Goal: Task Accomplishment & Management: Complete application form

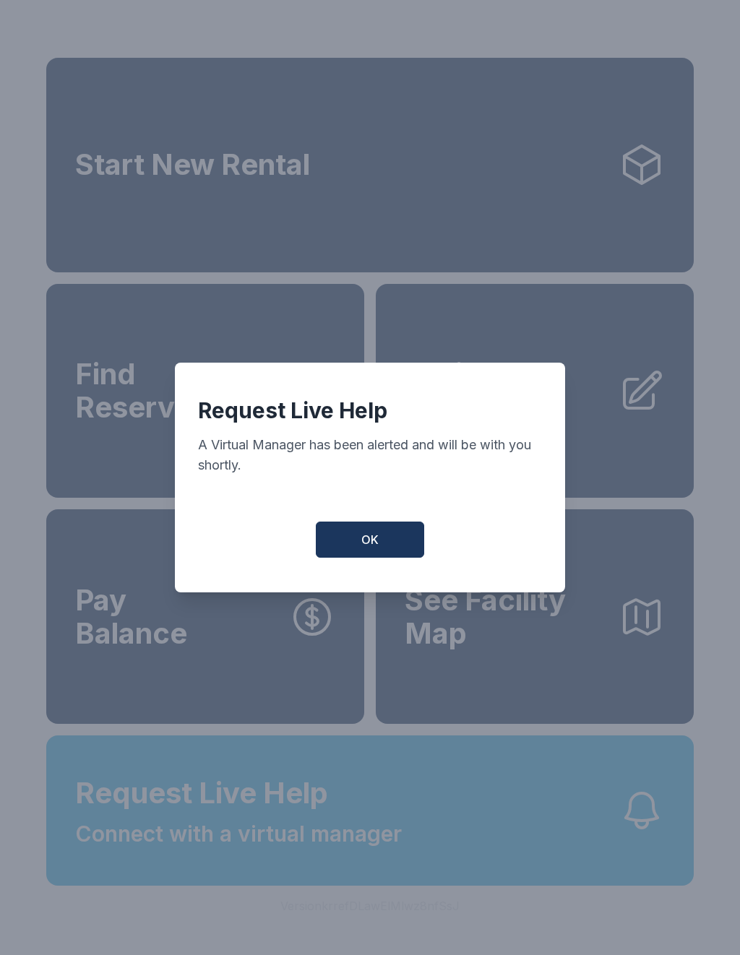
click at [359, 546] on button "OK" at bounding box center [370, 540] width 108 height 36
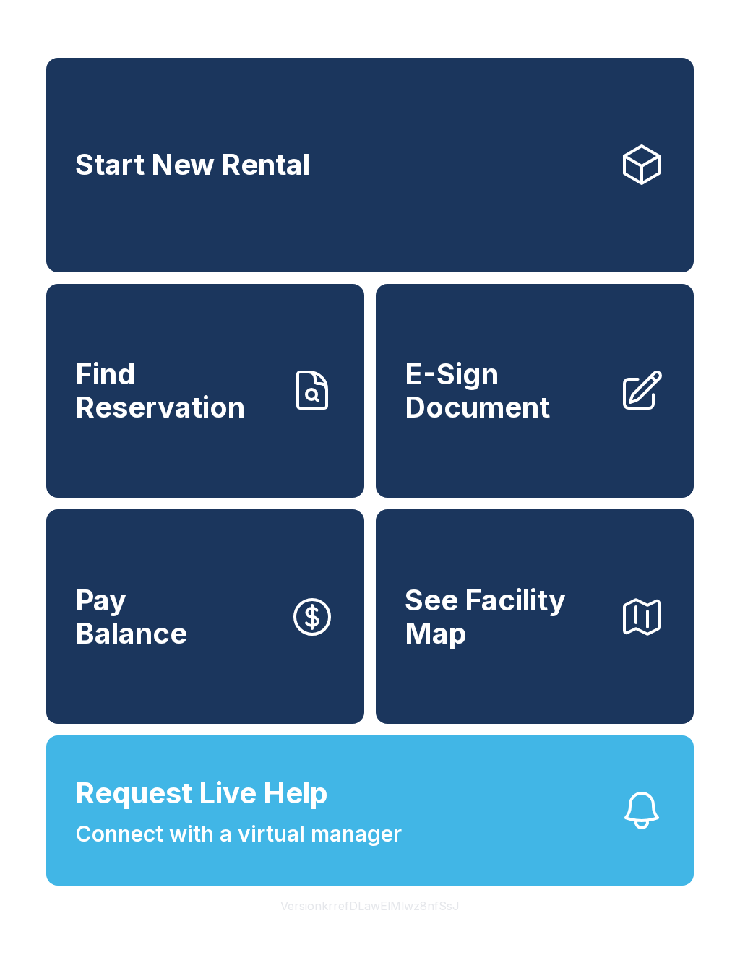
click at [248, 850] on span "Connect with a virtual manager" at bounding box center [238, 834] width 327 height 33
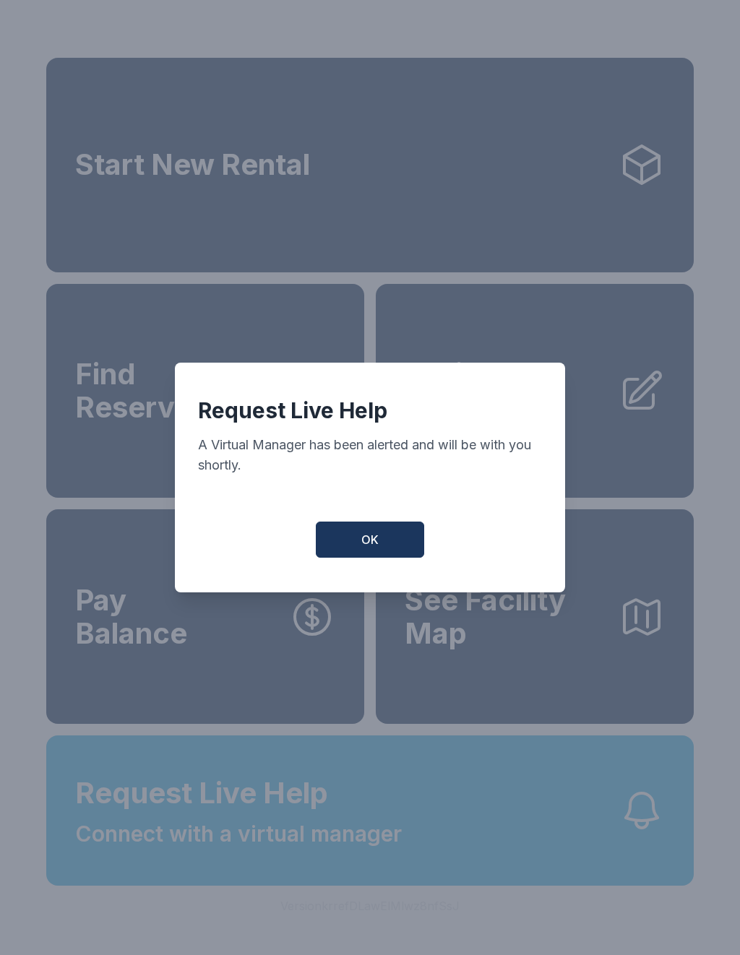
click at [353, 550] on button "OK" at bounding box center [370, 540] width 108 height 36
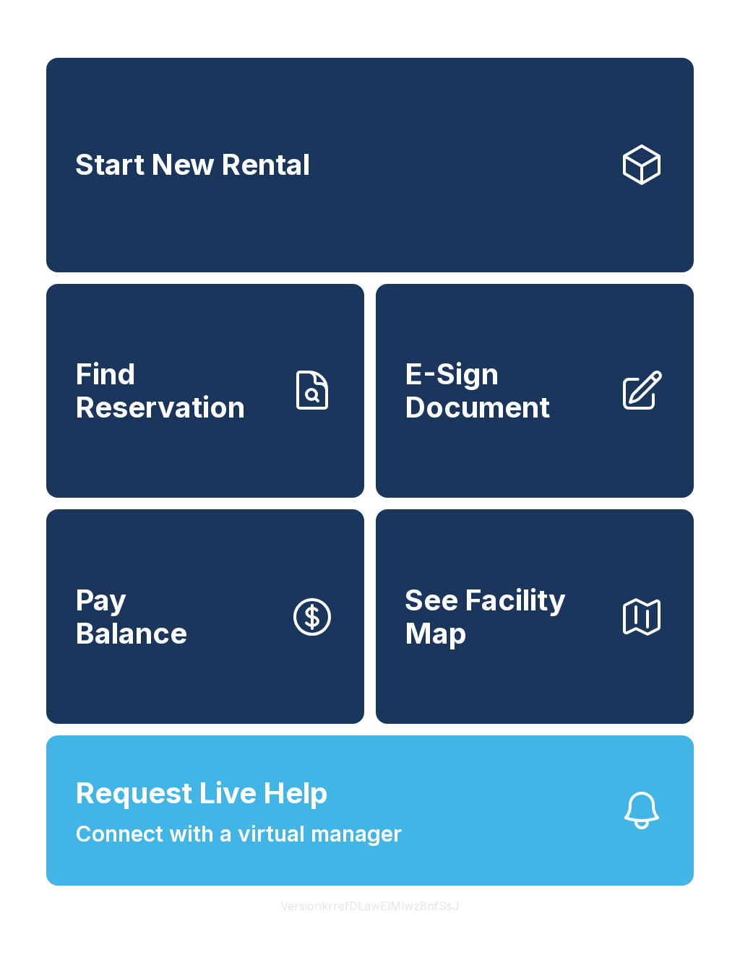
click at [366, 850] on span "Connect with a virtual manager" at bounding box center [238, 834] width 327 height 33
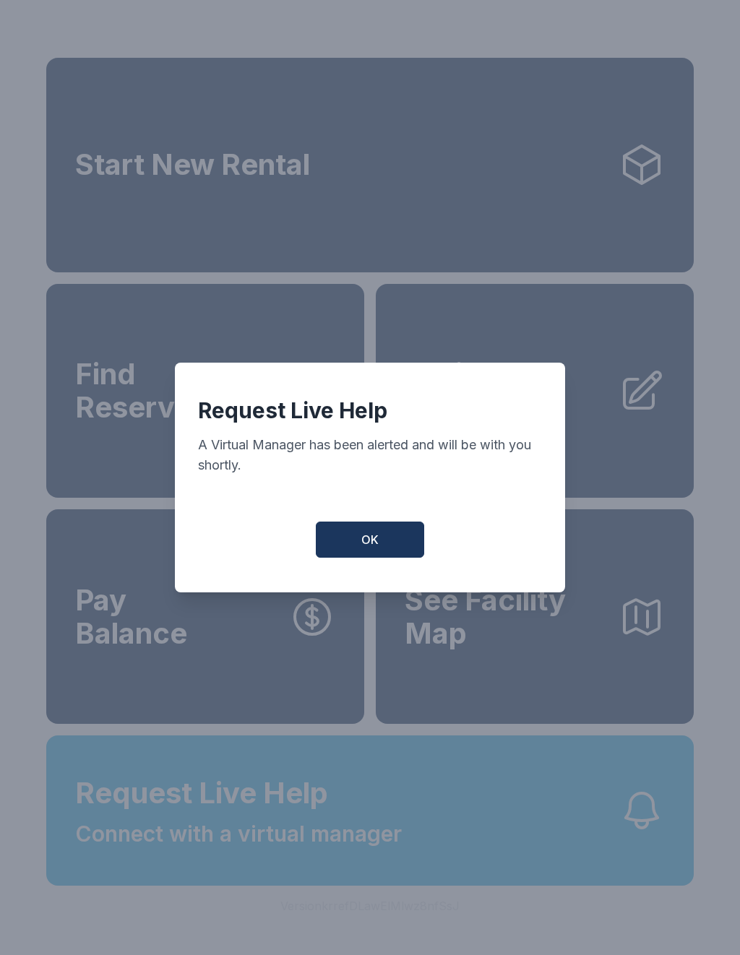
click at [365, 547] on span "OK" at bounding box center [369, 539] width 17 height 17
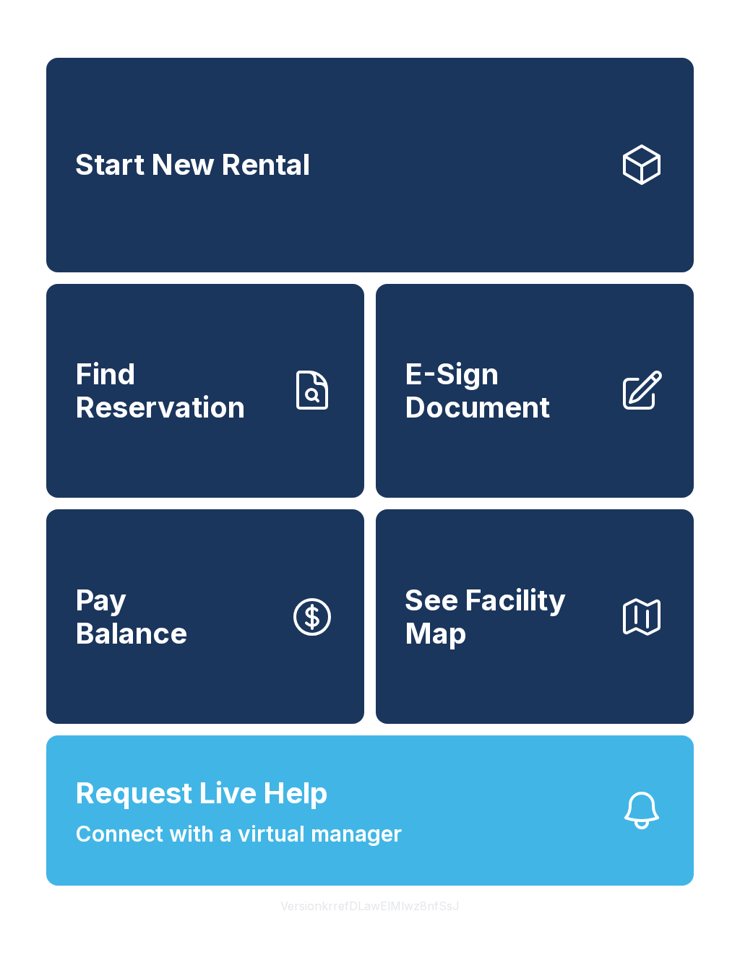
click at [425, 191] on link "Start New Rental" at bounding box center [369, 165] width 647 height 215
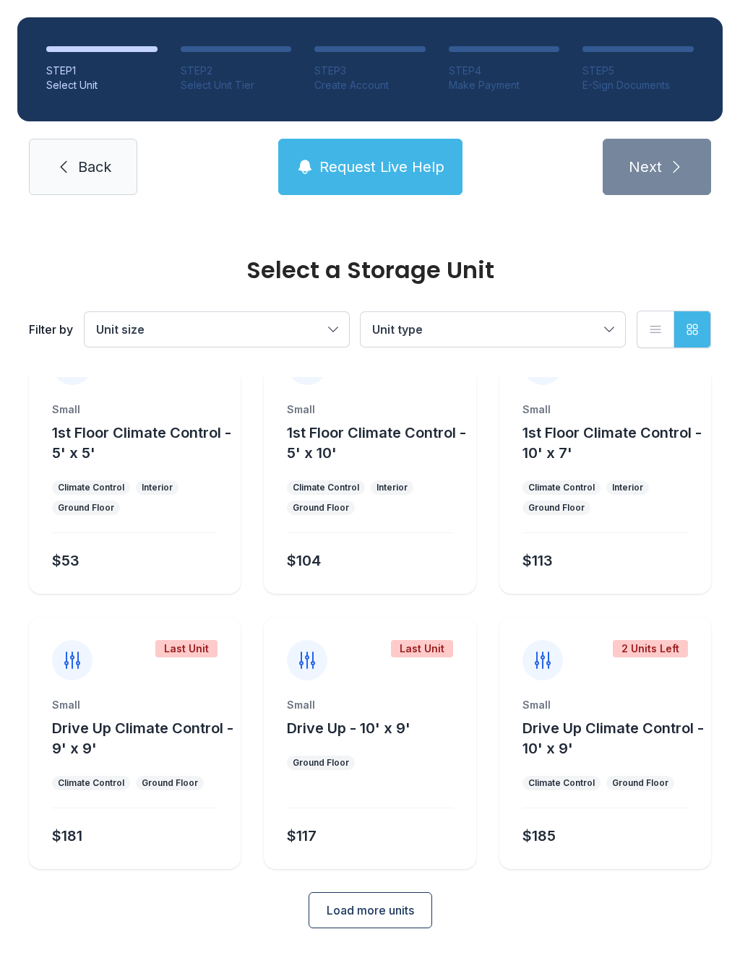
scroll to position [58, 0]
click at [369, 922] on button "Load more units" at bounding box center [370, 911] width 124 height 36
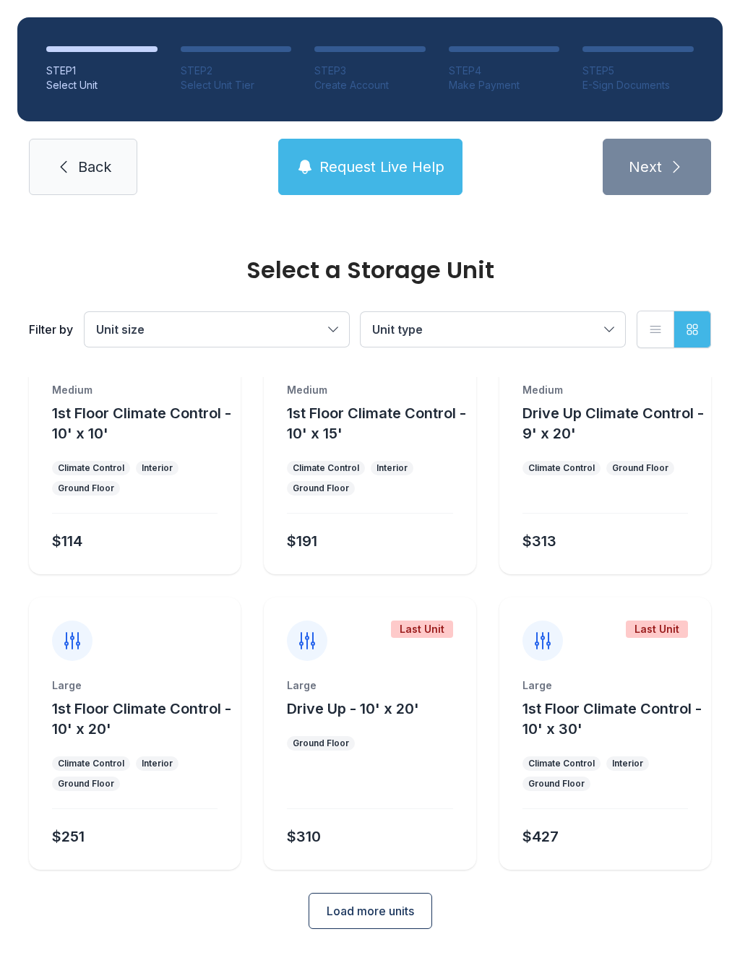
scroll to position [649, 0]
click at [396, 904] on span "Load more units" at bounding box center [370, 910] width 87 height 17
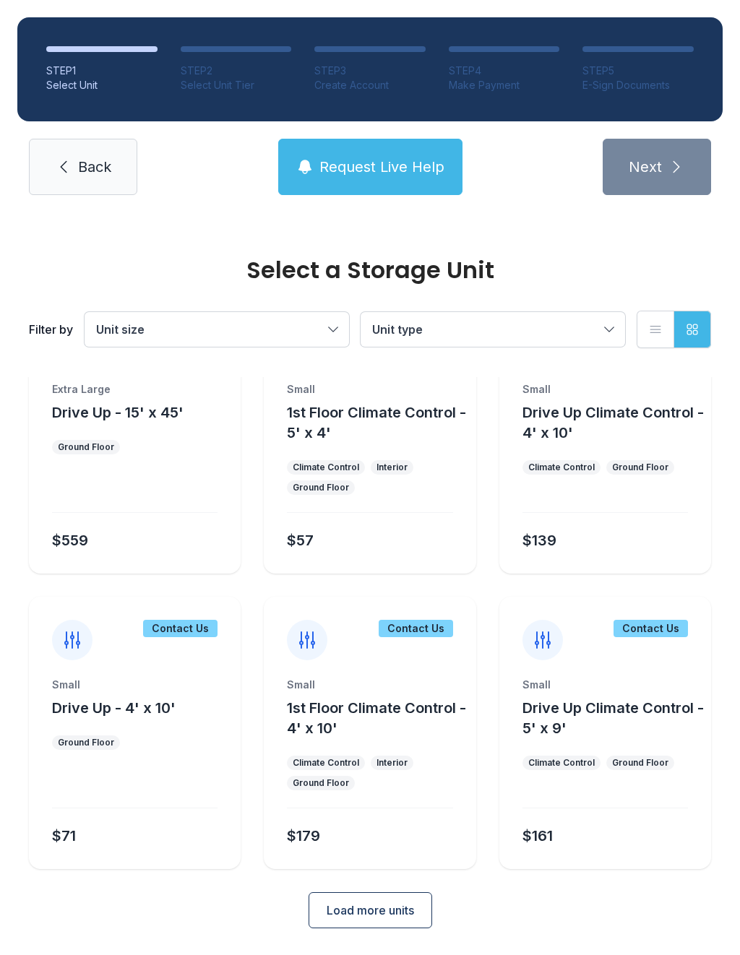
scroll to position [1240, 0]
click at [380, 908] on span "Load more units" at bounding box center [370, 910] width 87 height 17
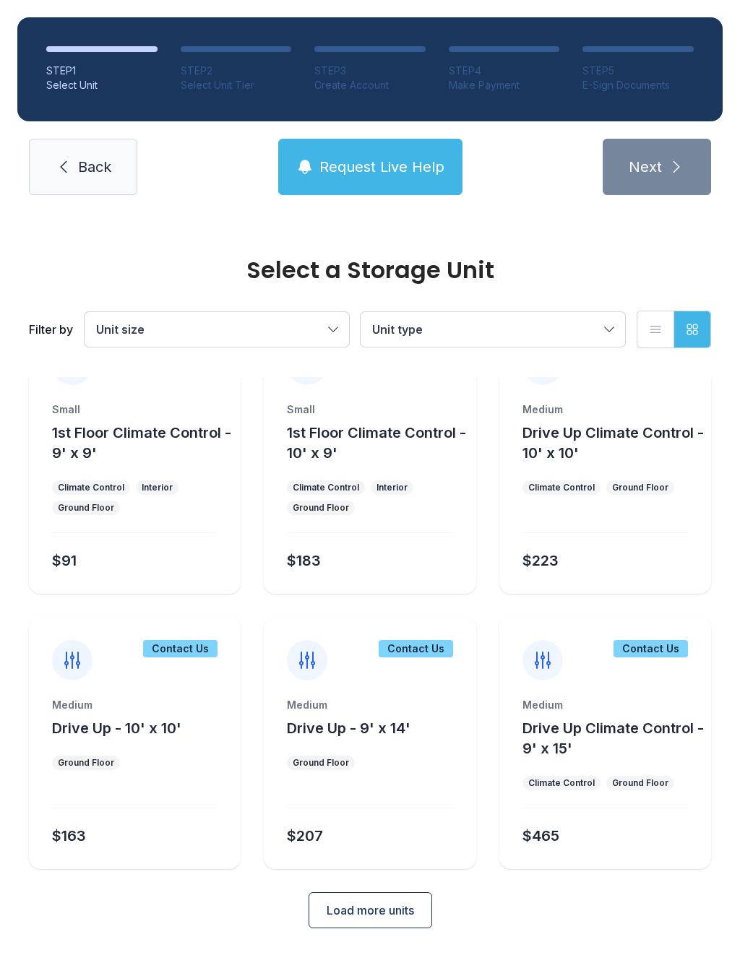
scroll to position [1810, 0]
click at [92, 173] on span "Back" at bounding box center [94, 167] width 33 height 20
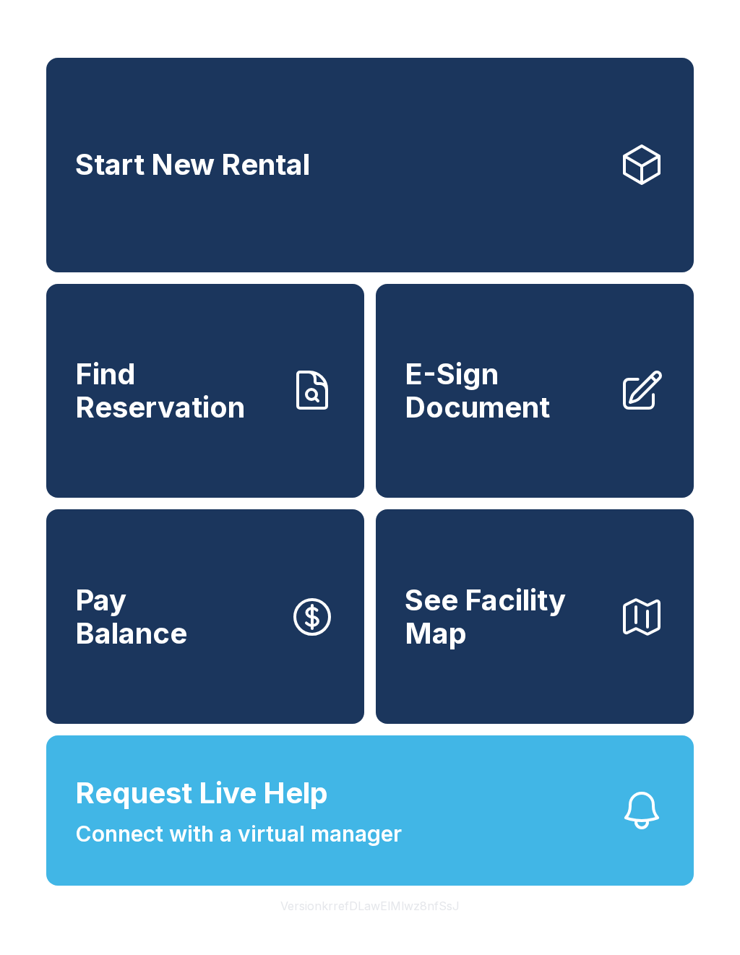
click at [543, 419] on span "E-Sign Document" at bounding box center [506, 391] width 202 height 66
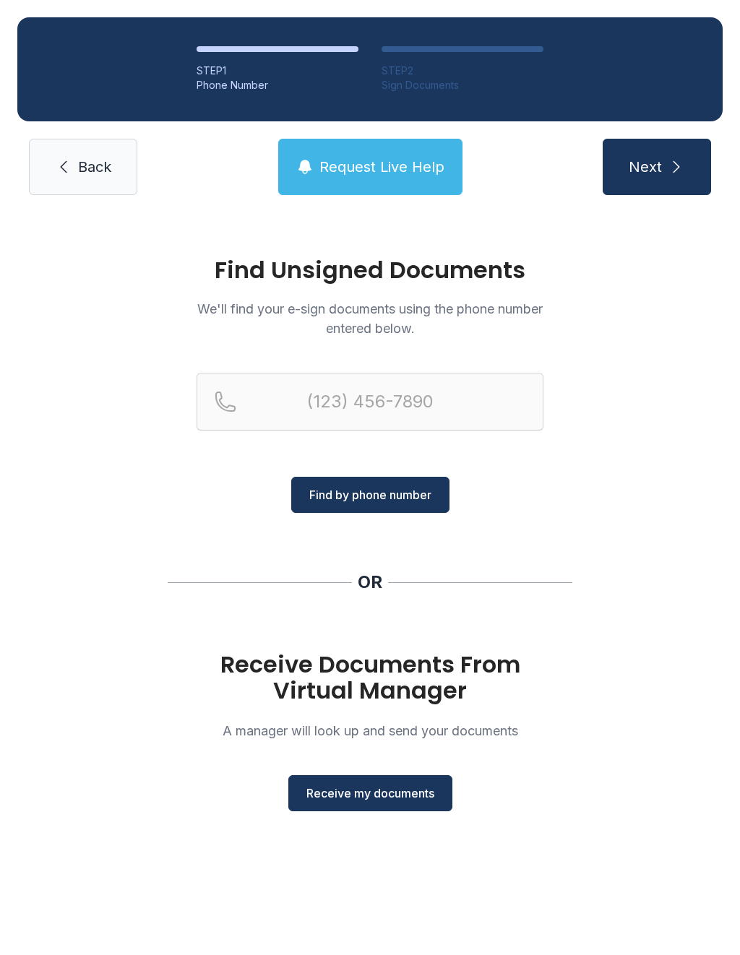
click at [371, 805] on button "Receive my documents" at bounding box center [370, 793] width 164 height 36
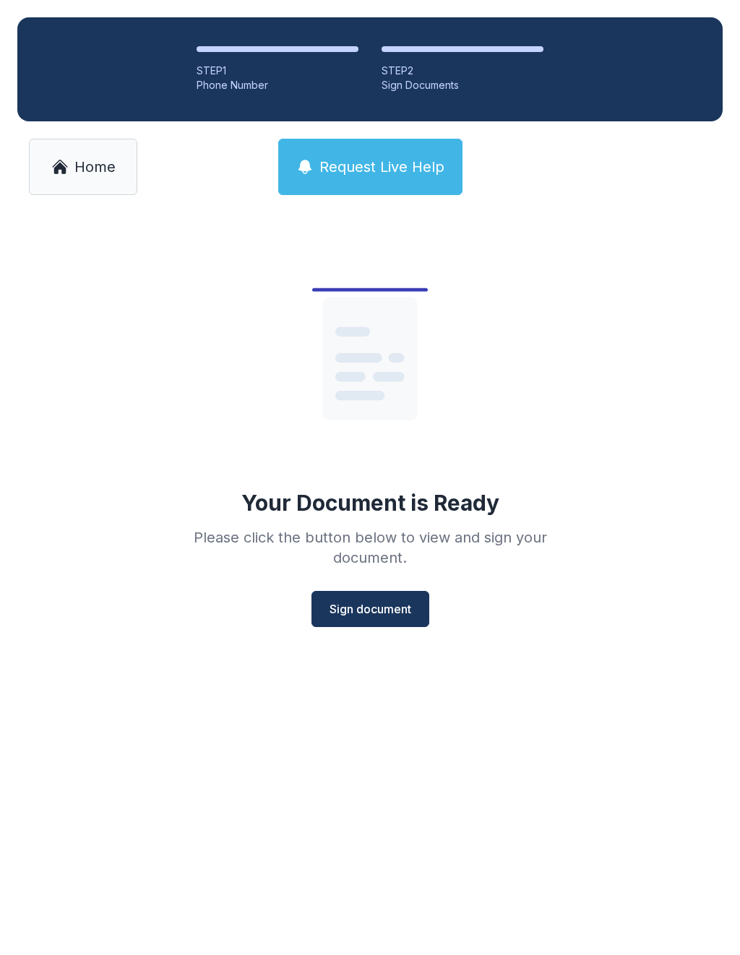
click at [379, 602] on span "Sign document" at bounding box center [370, 608] width 82 height 17
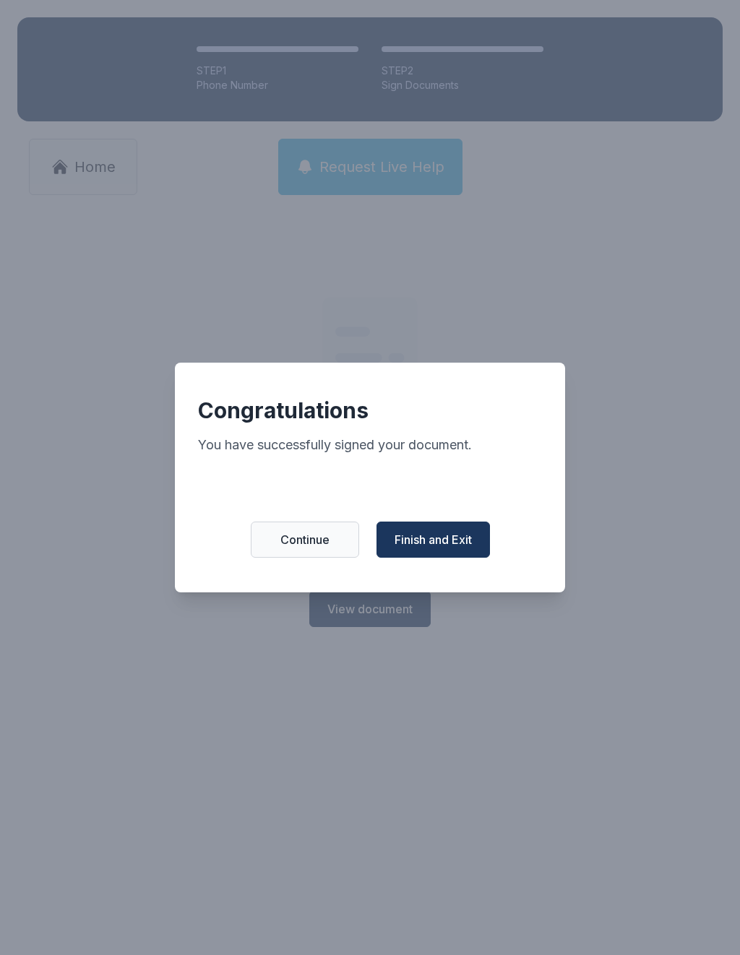
click at [438, 543] on span "Finish and Exit" at bounding box center [432, 539] width 77 height 17
